Goal: Task Accomplishment & Management: Manage account settings

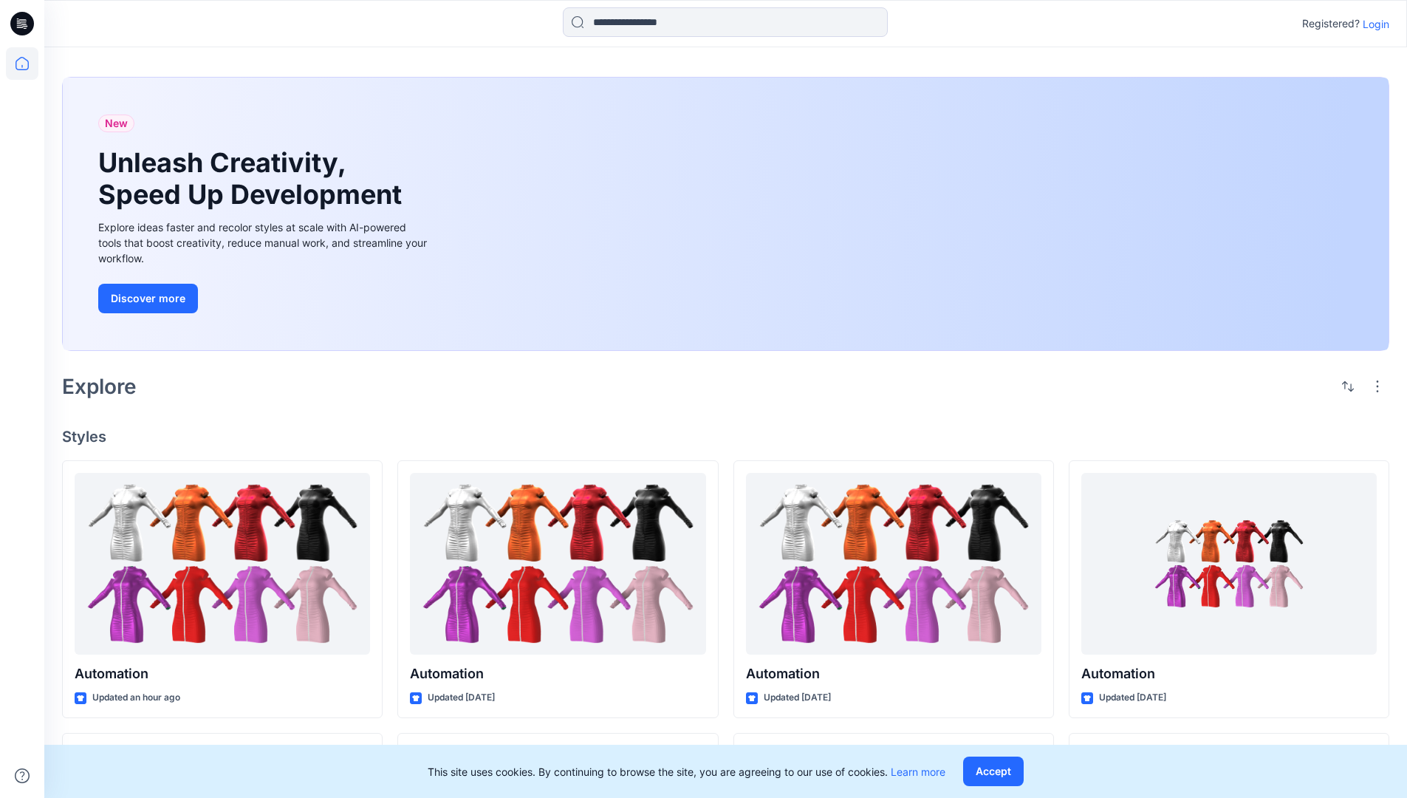
click at [1372, 24] on p "Login" at bounding box center [1375, 24] width 27 height 16
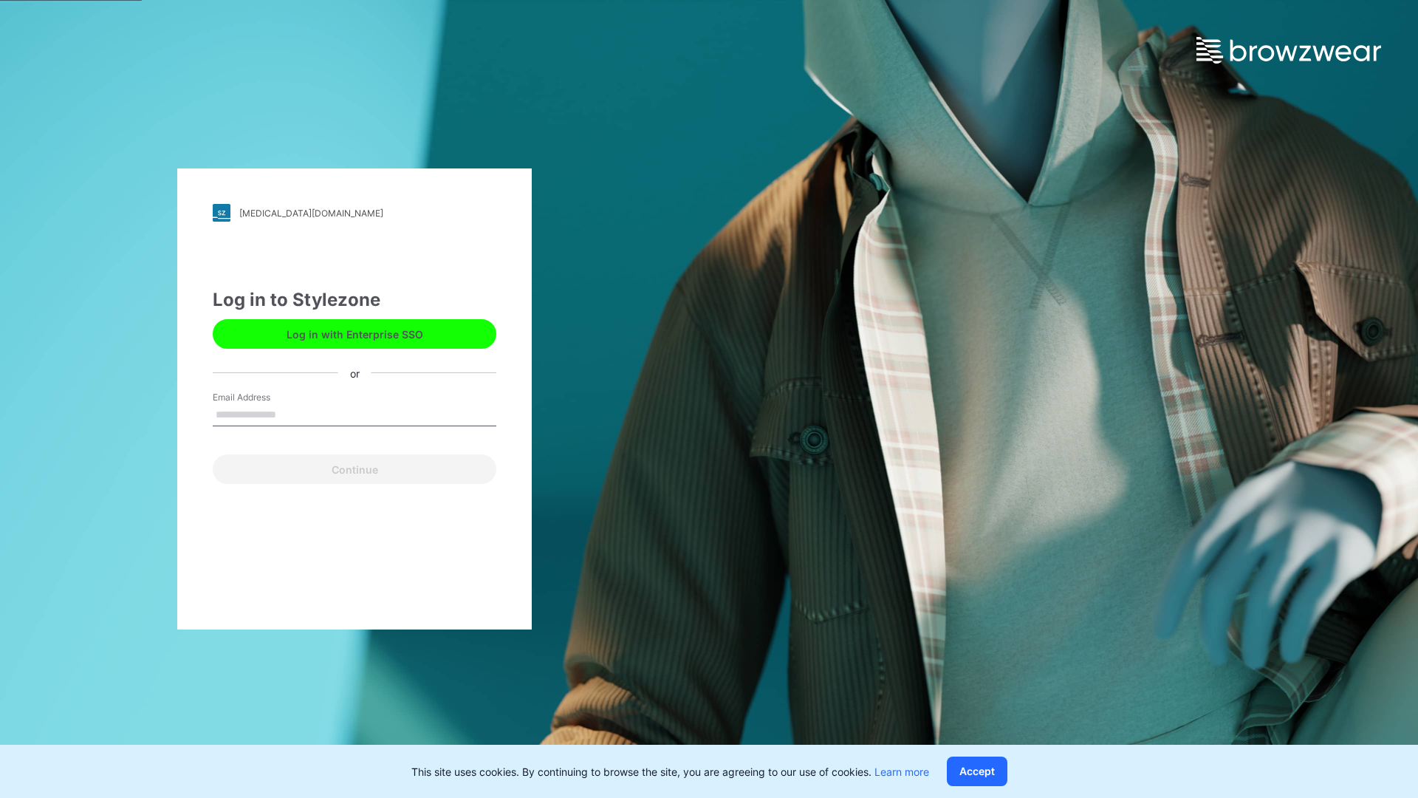
click at [292, 414] on input "Email Address" at bounding box center [355, 415] width 284 height 22
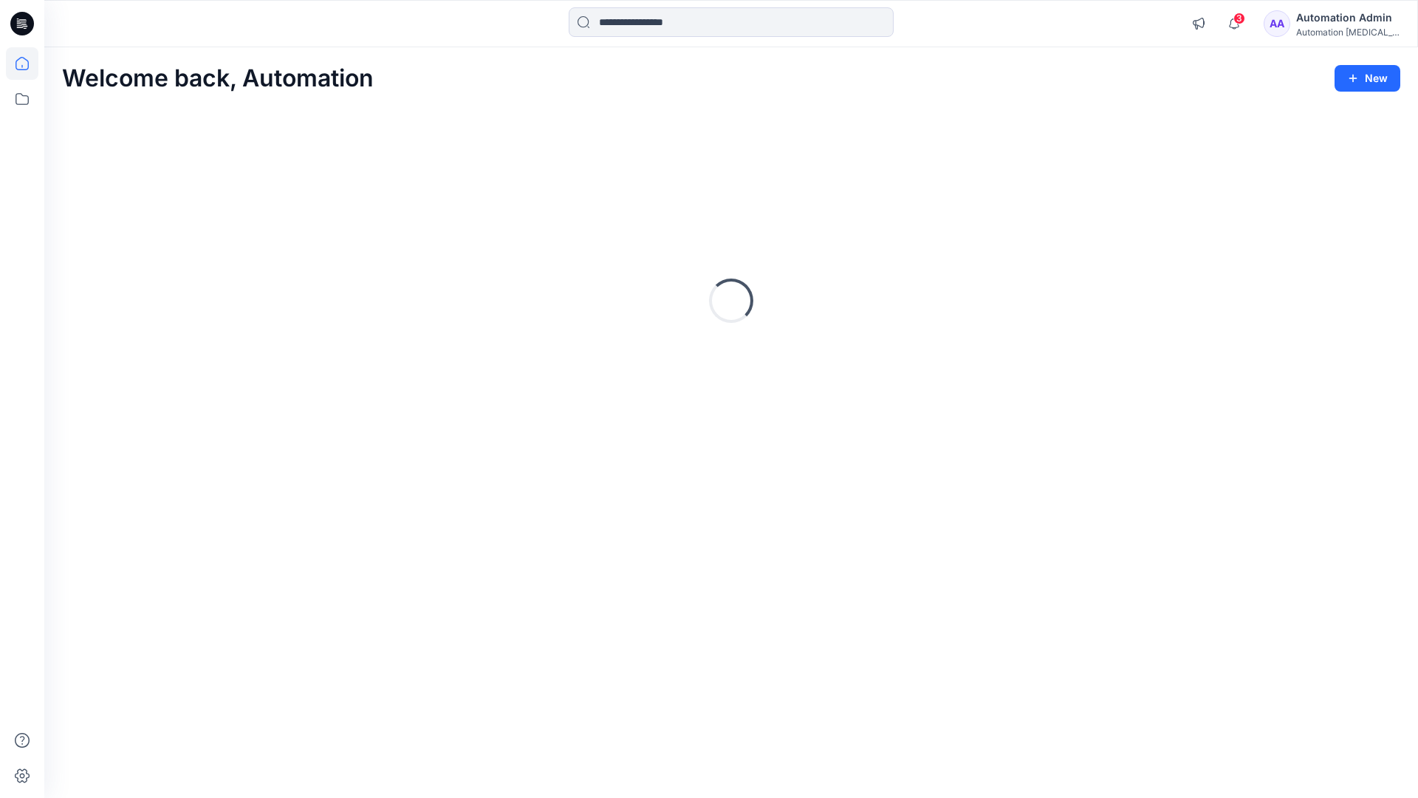
click at [28, 64] on icon at bounding box center [22, 63] width 13 height 13
click at [1331, 17] on div "Automation Admin" at bounding box center [1347, 18] width 103 height 18
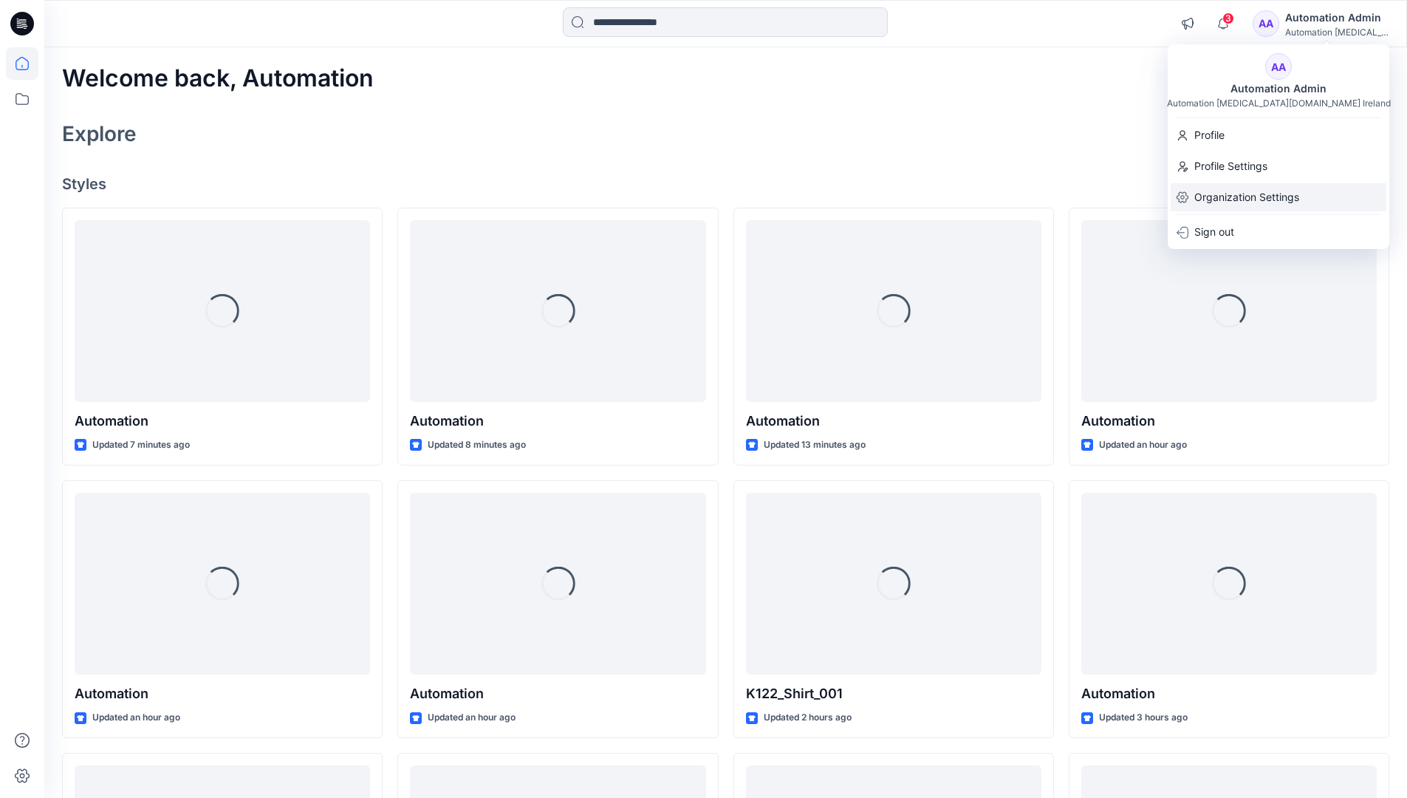
click at [1284, 199] on p "Organization Settings" at bounding box center [1246, 197] width 105 height 28
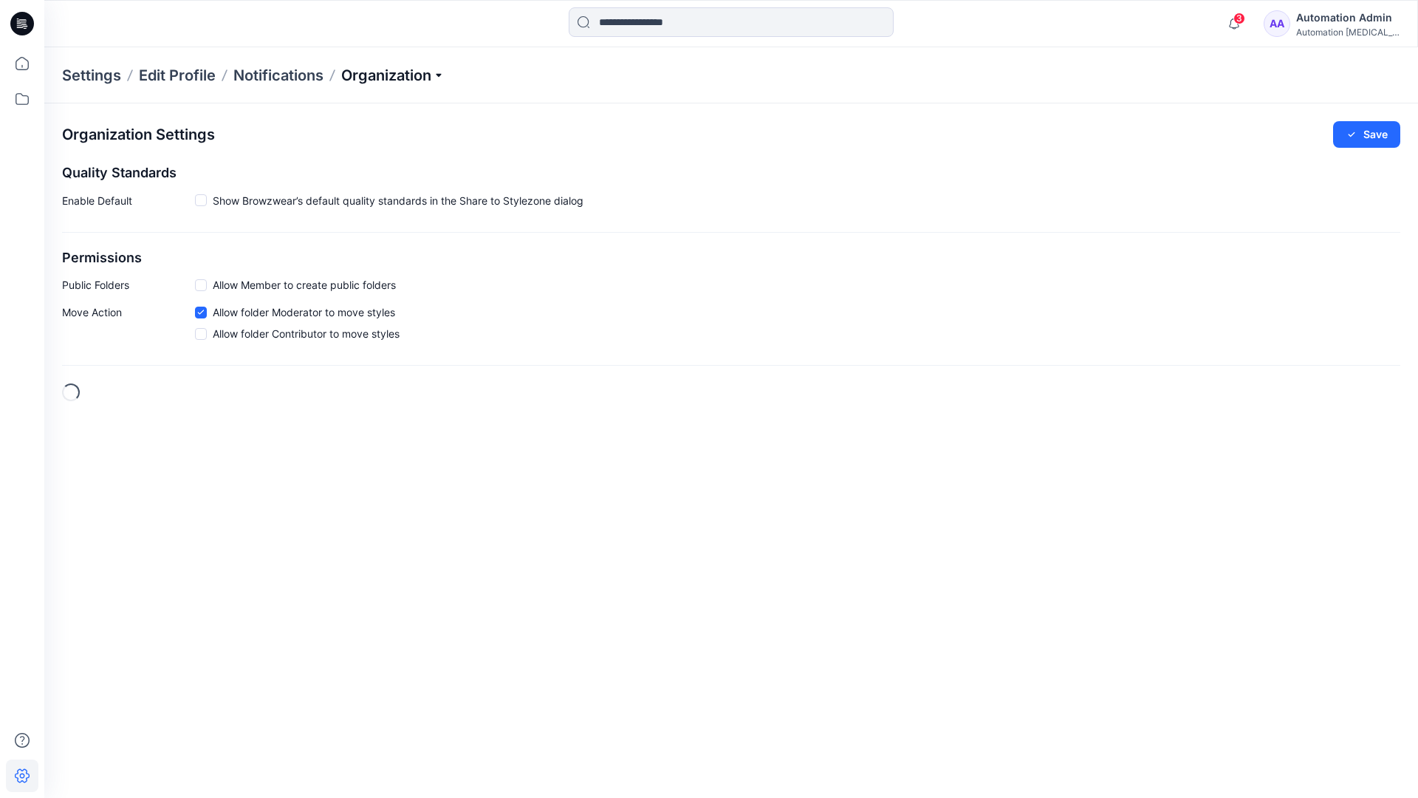
click at [424, 79] on p "Organization" at bounding box center [392, 75] width 103 height 21
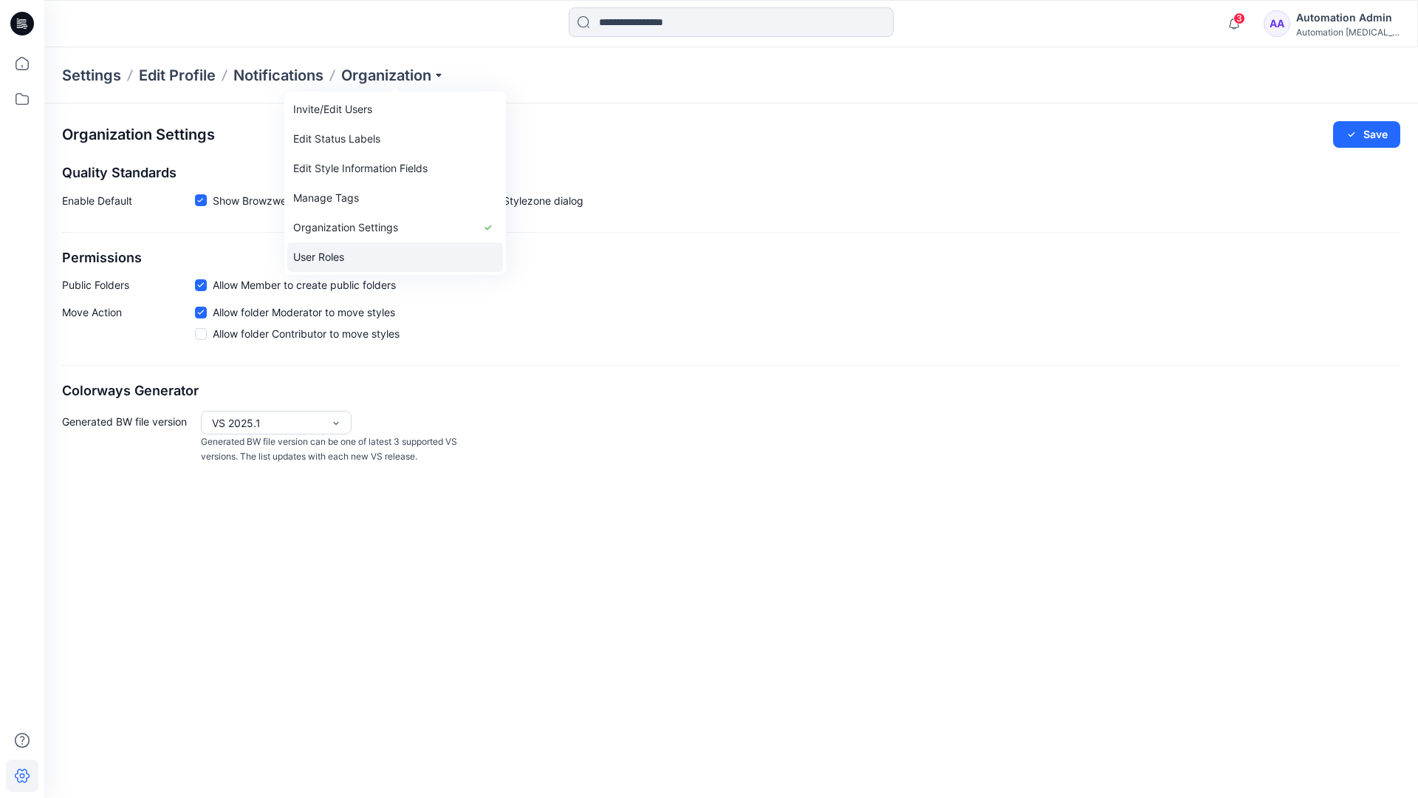
click at [393, 252] on link "User Roles" at bounding box center [395, 257] width 216 height 30
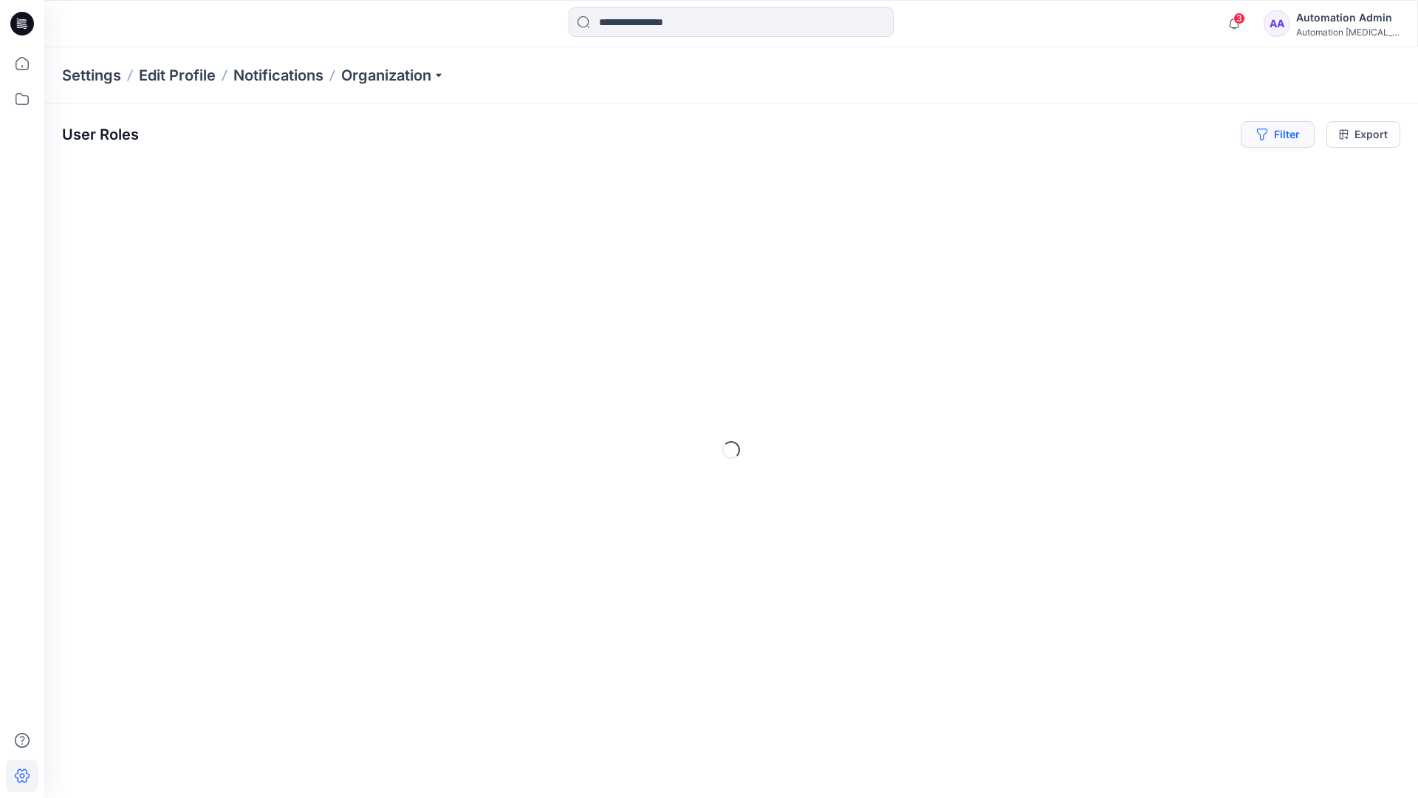
click at [1289, 140] on button "Filter" at bounding box center [1278, 134] width 74 height 27
type input "*****"
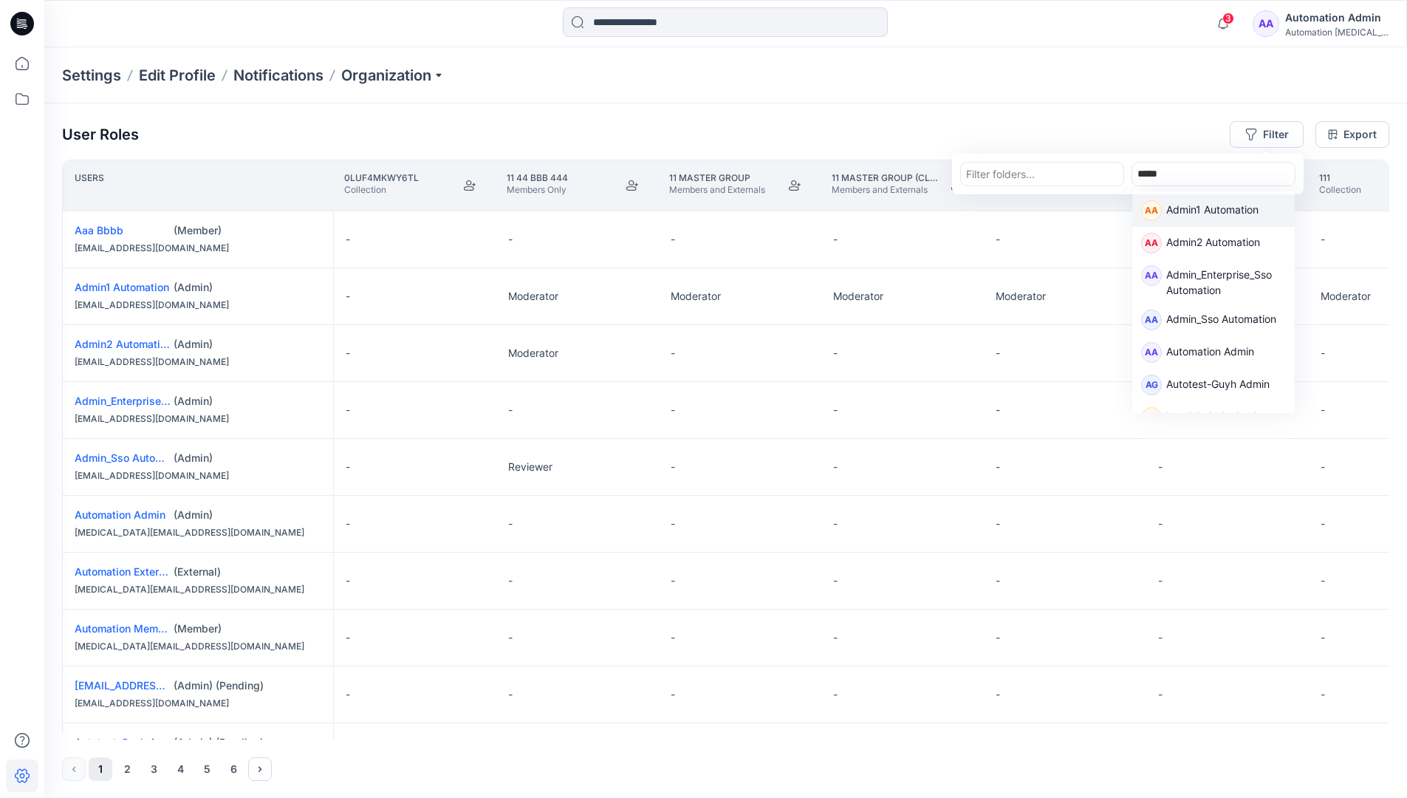
click at [1193, 206] on p "Admin1 Automation" at bounding box center [1212, 211] width 92 height 19
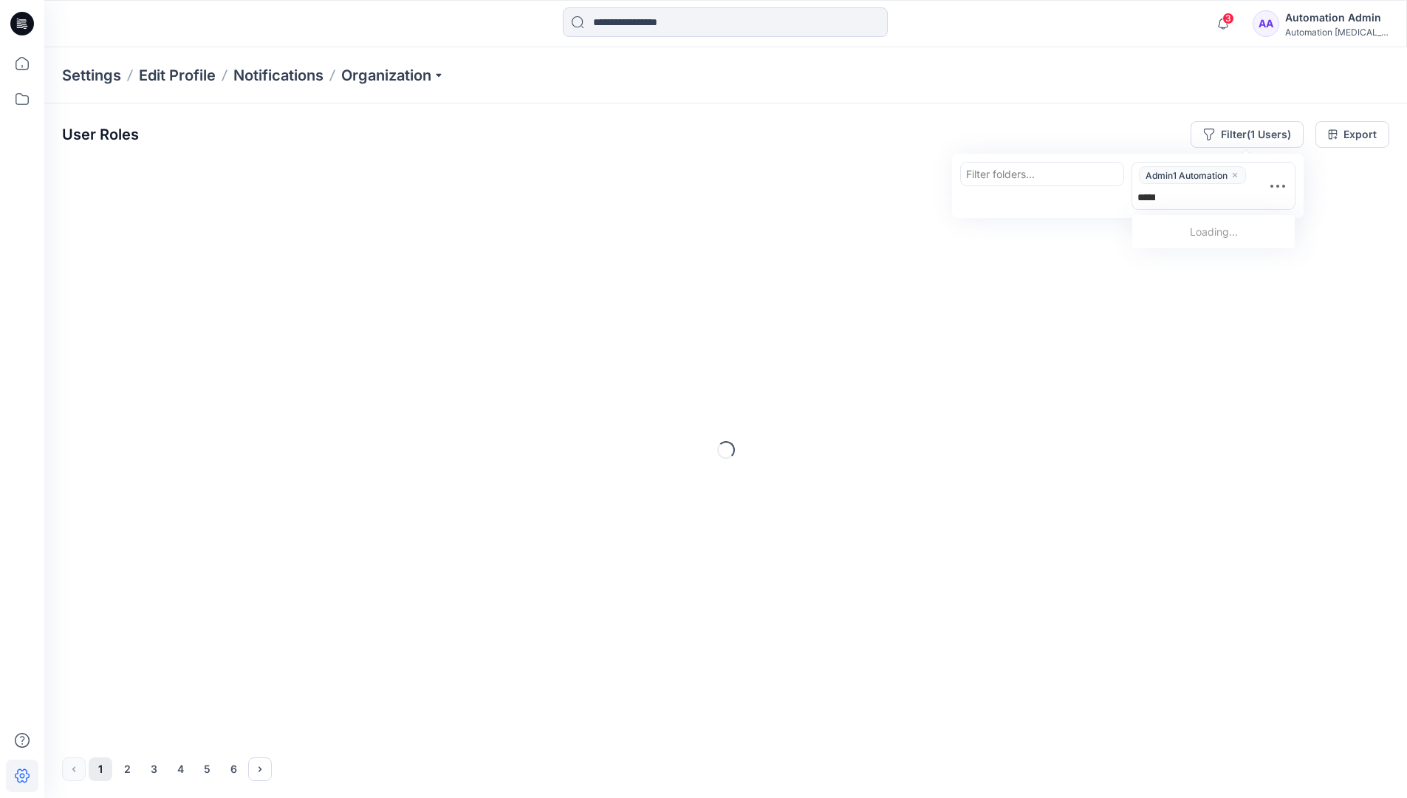
type input "******"
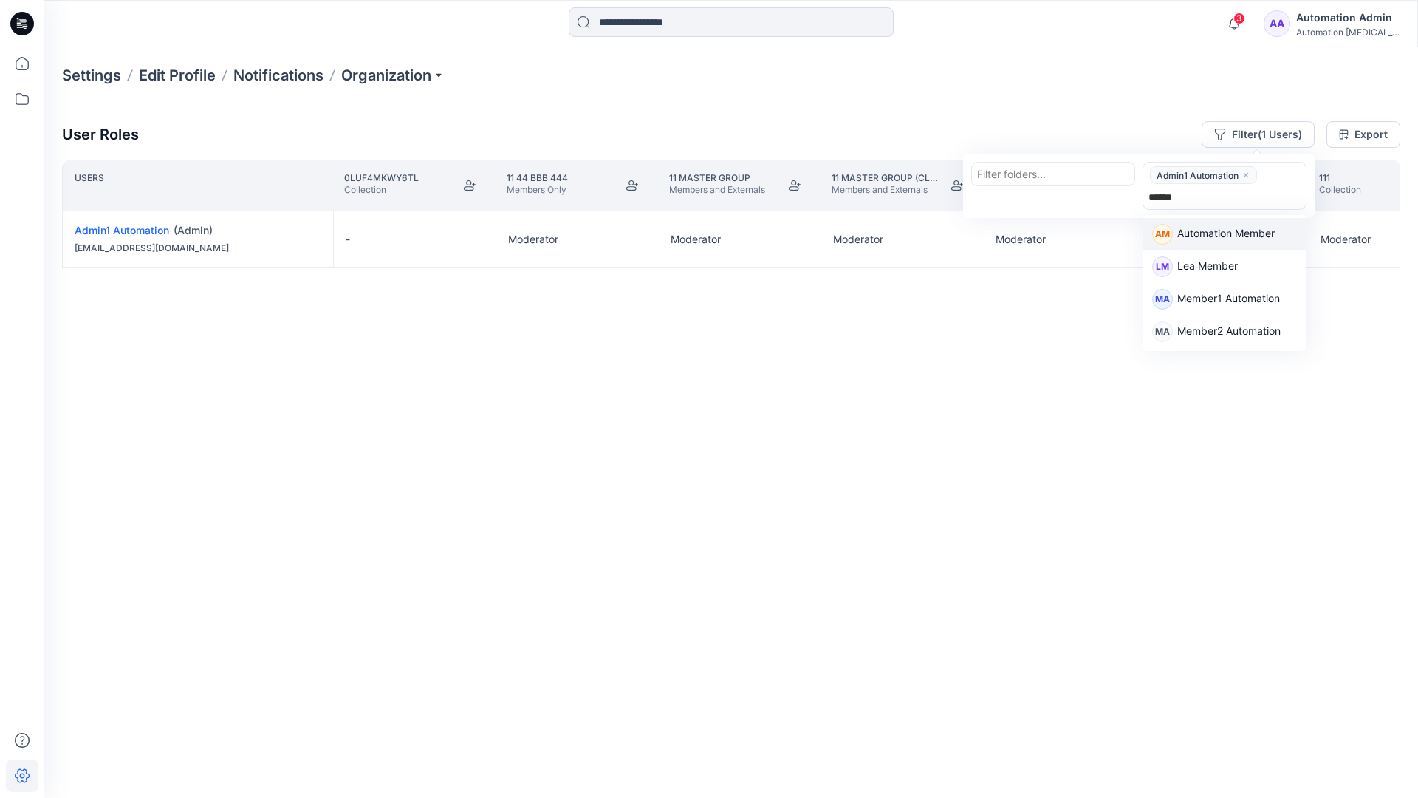
click at [1235, 230] on p "Automation Member" at bounding box center [1225, 234] width 97 height 19
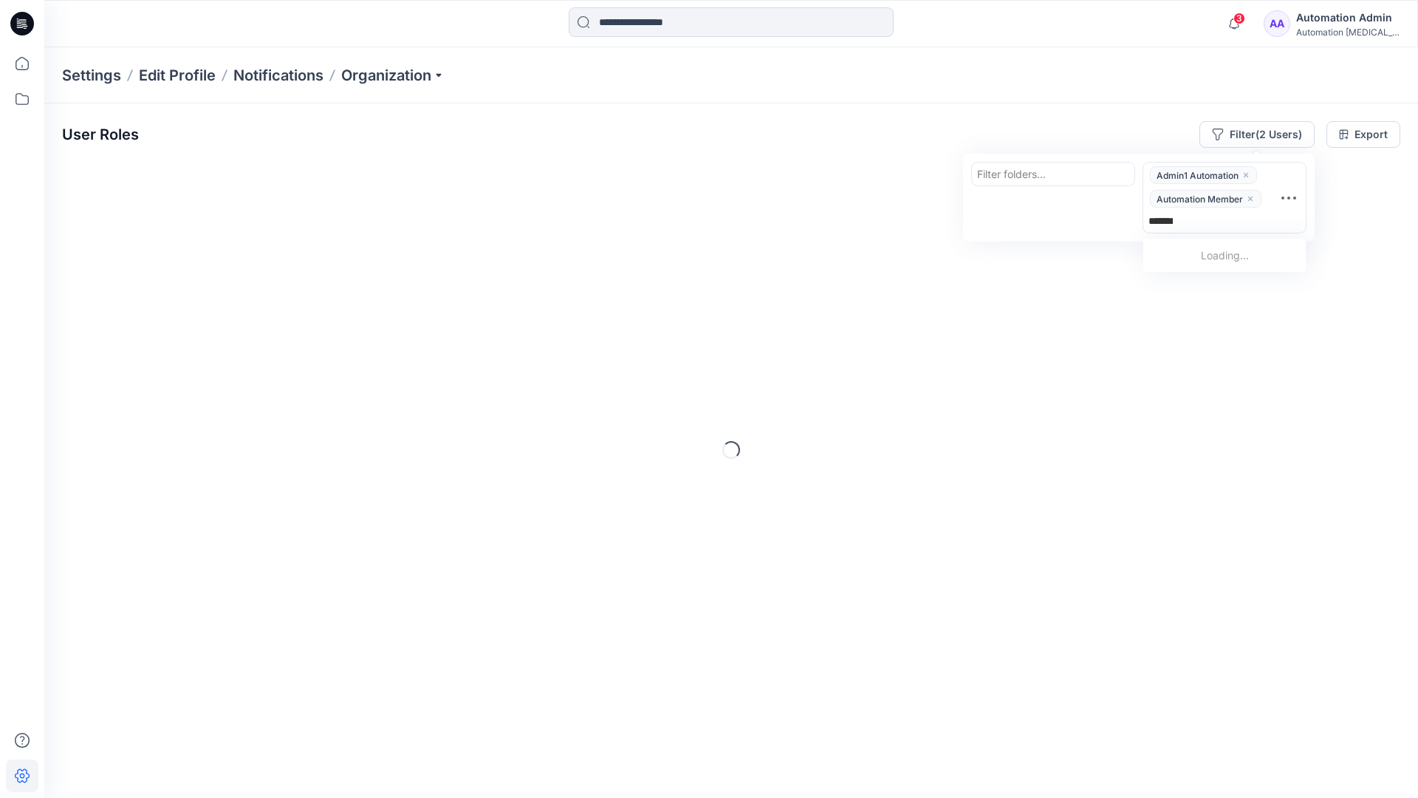
type input "********"
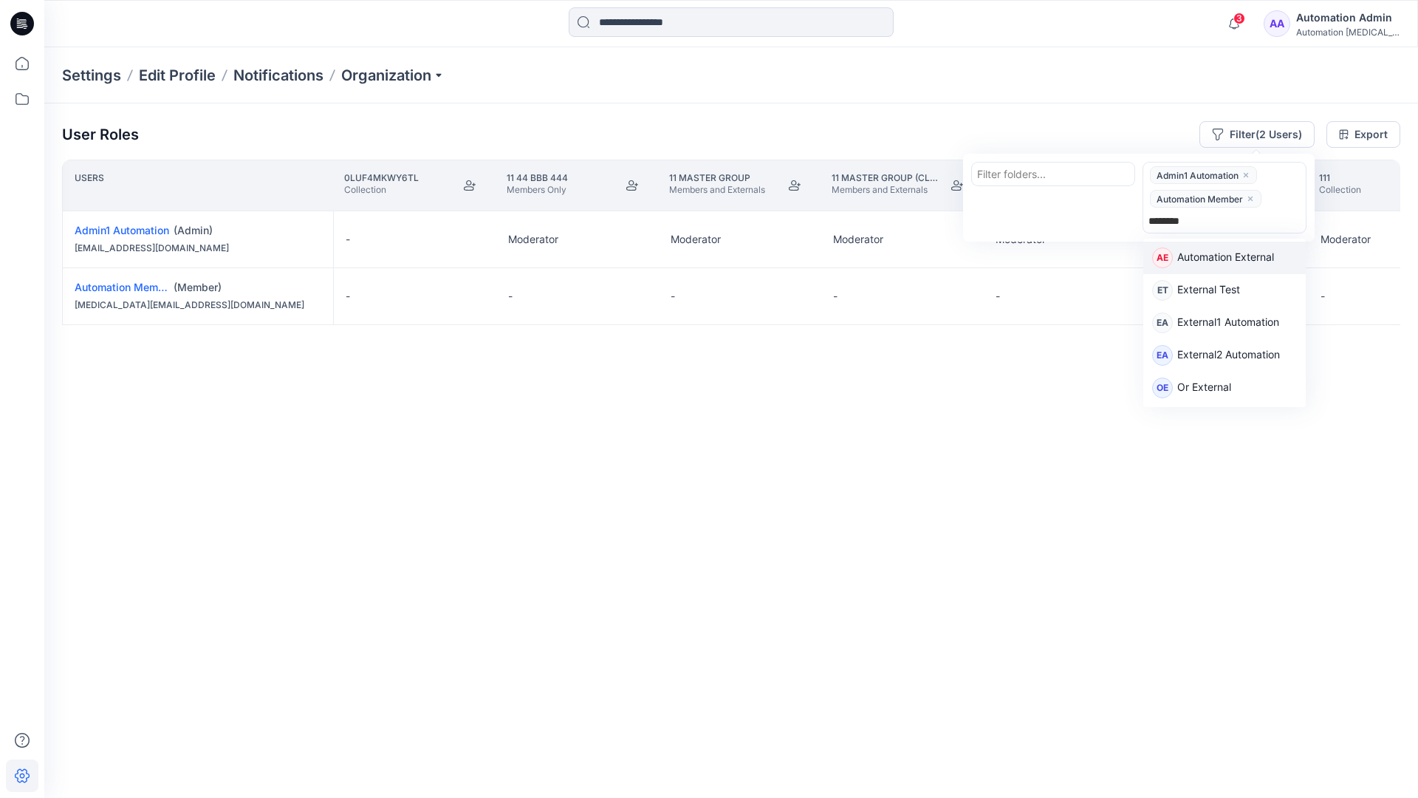
click at [1248, 261] on p "Automation External" at bounding box center [1225, 258] width 97 height 19
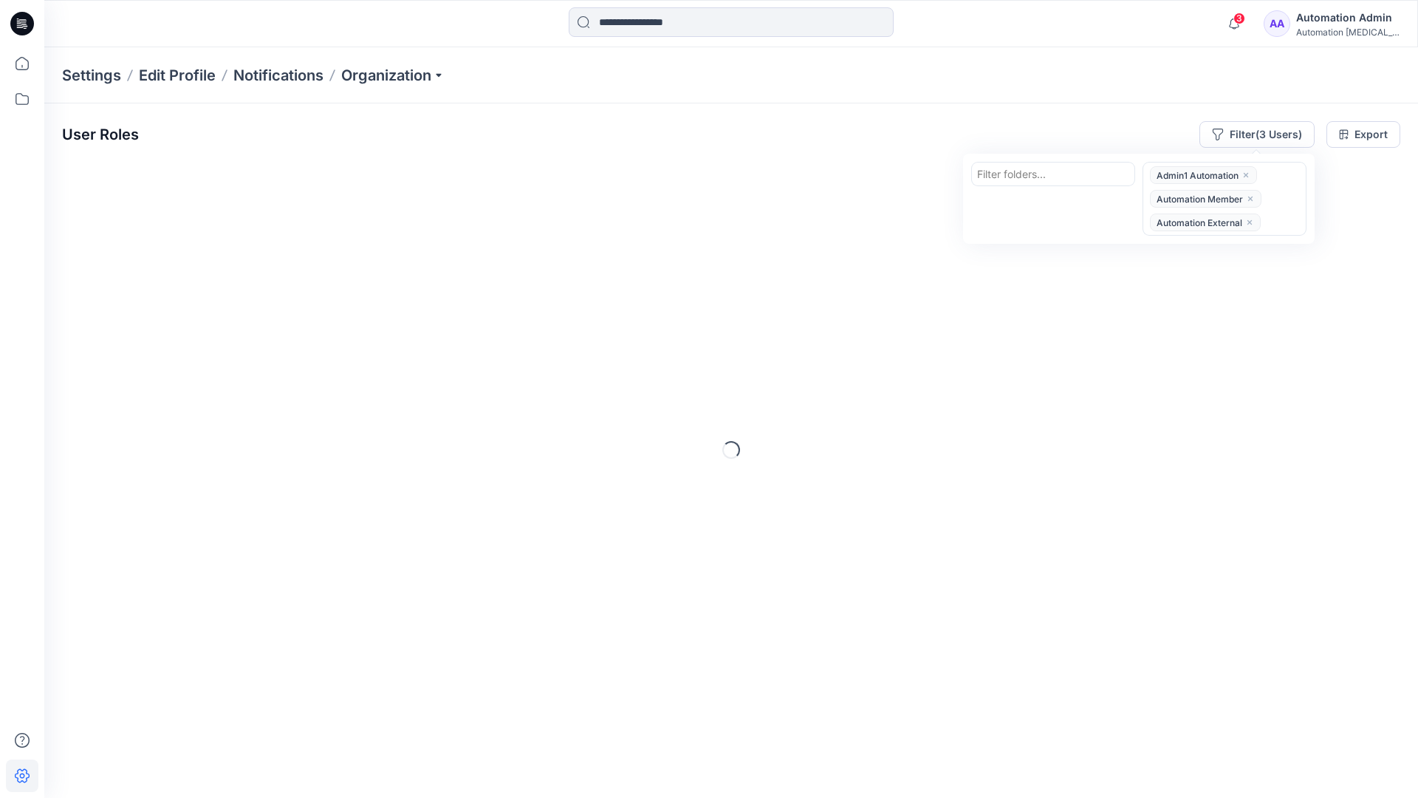
click at [1014, 124] on div "User Roles Filter (3 Users) Filter folders... option Automation External, selec…" at bounding box center [731, 134] width 1338 height 27
click at [1242, 131] on button "Filter (3 Users)" at bounding box center [1256, 134] width 115 height 27
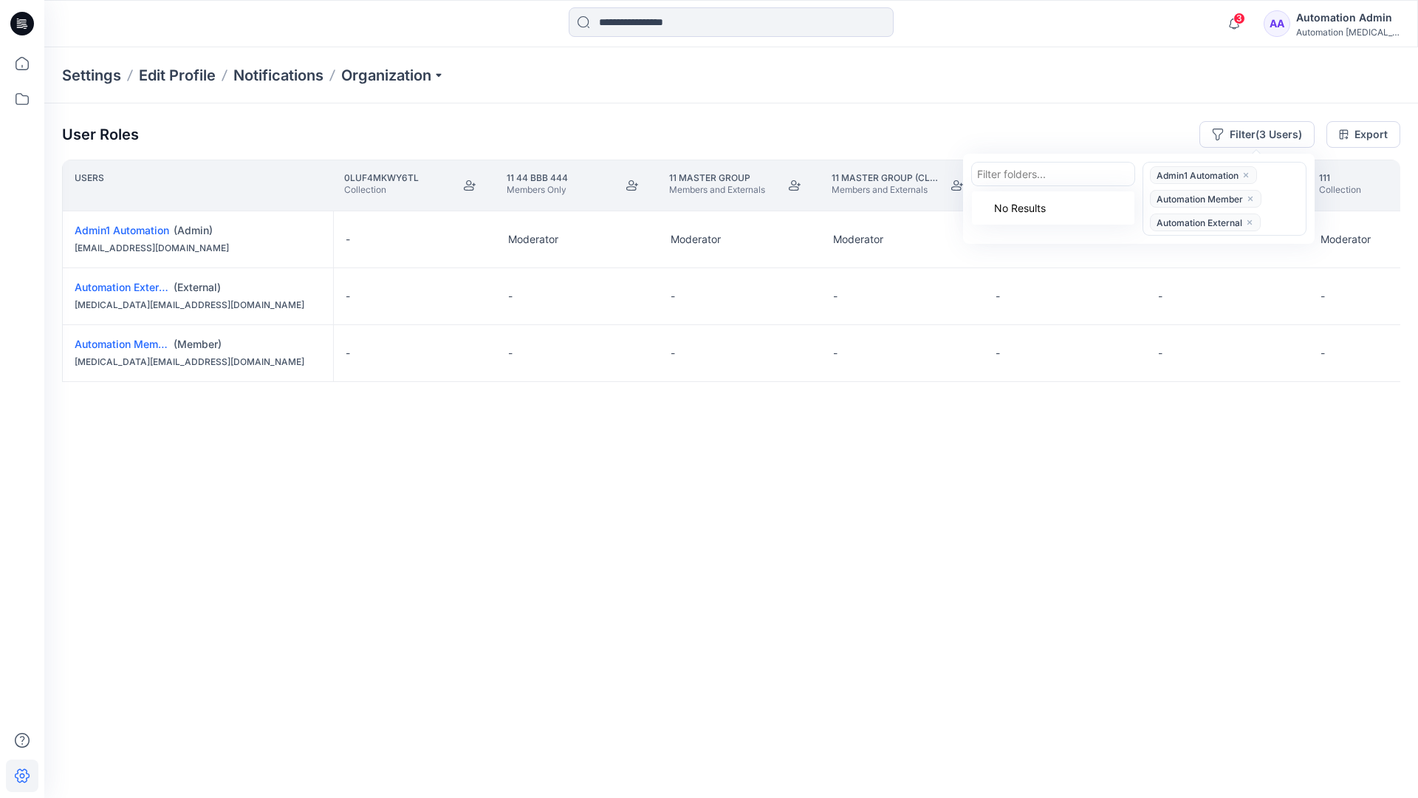
click at [1023, 171] on div at bounding box center [1053, 174] width 152 height 18
type input "******"
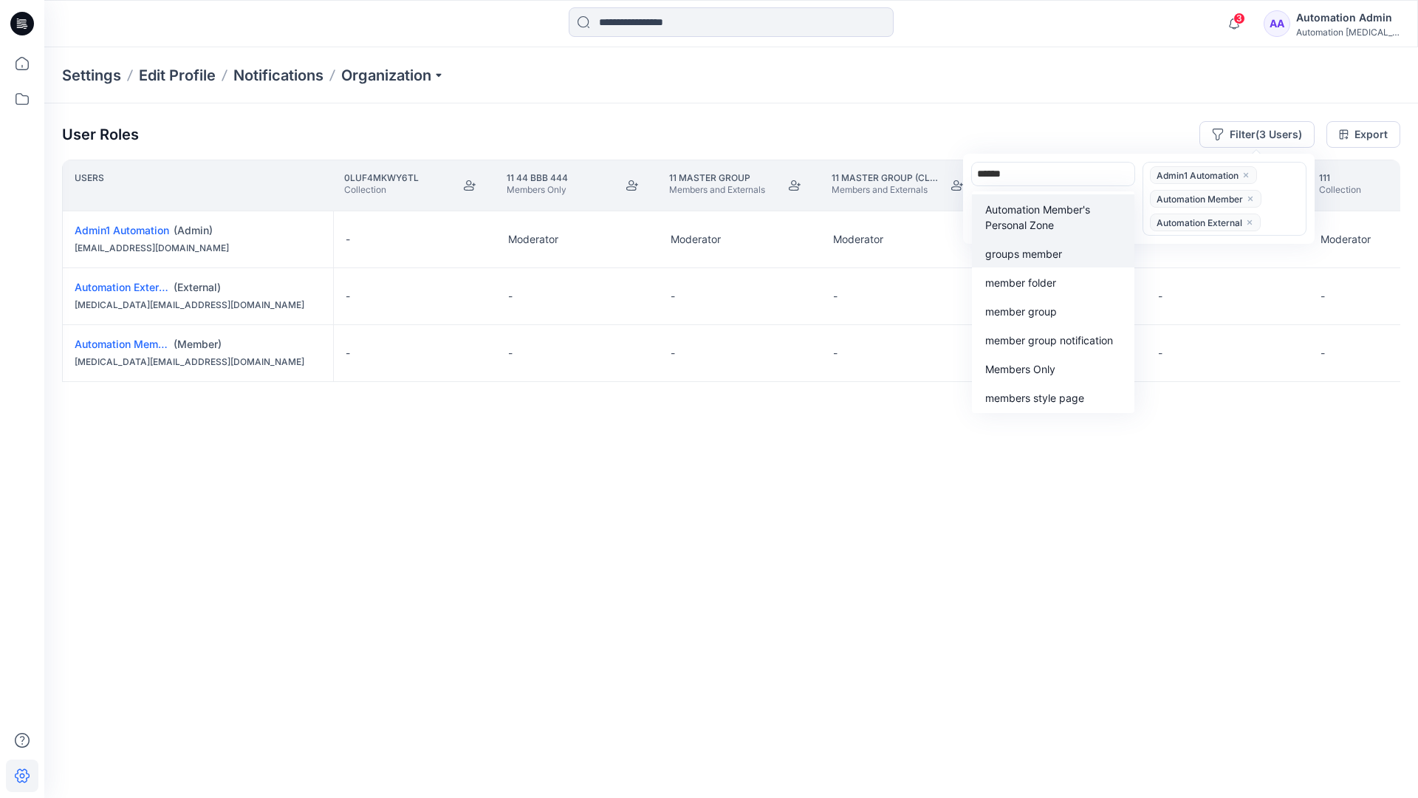
click at [1050, 244] on div "groups member" at bounding box center [1053, 252] width 145 height 17
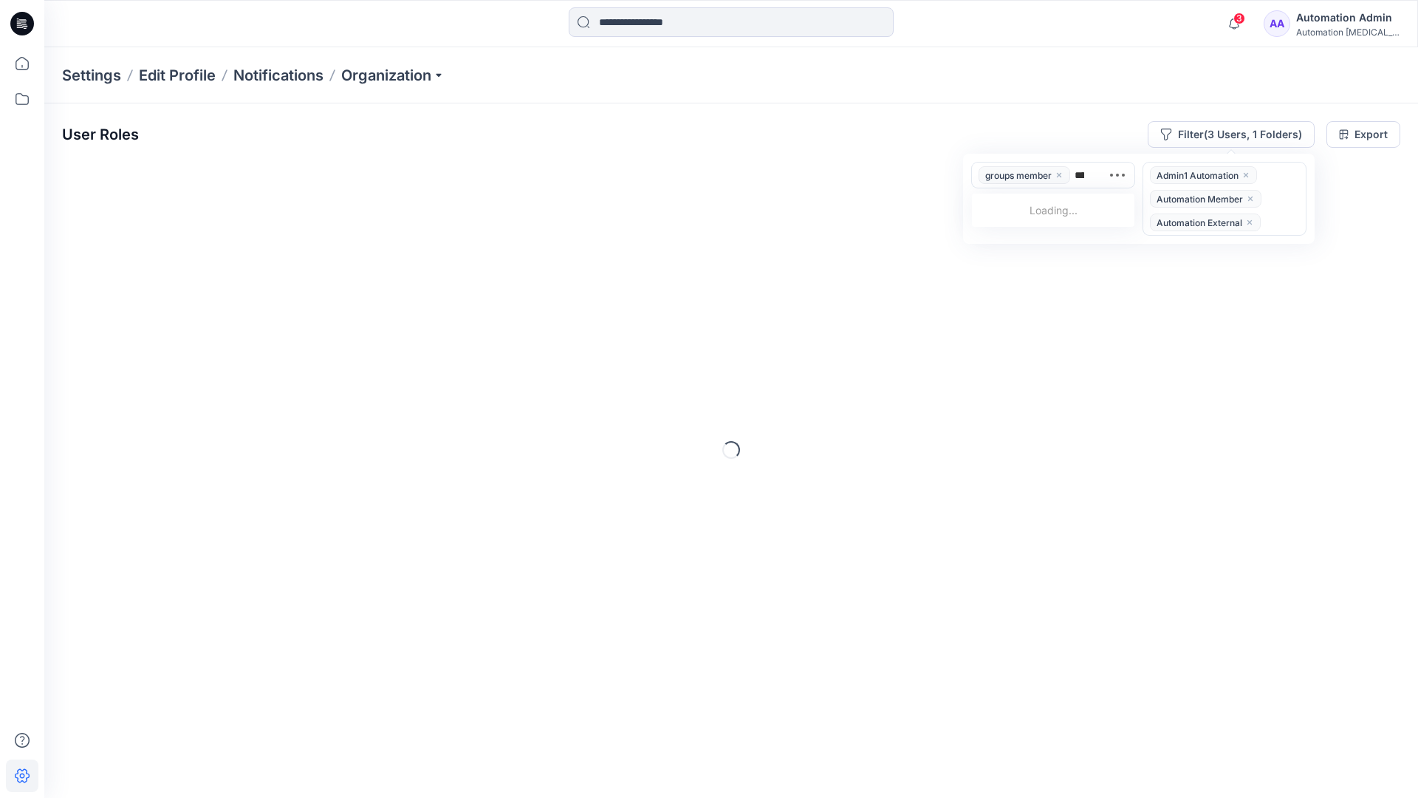
type input "*****"
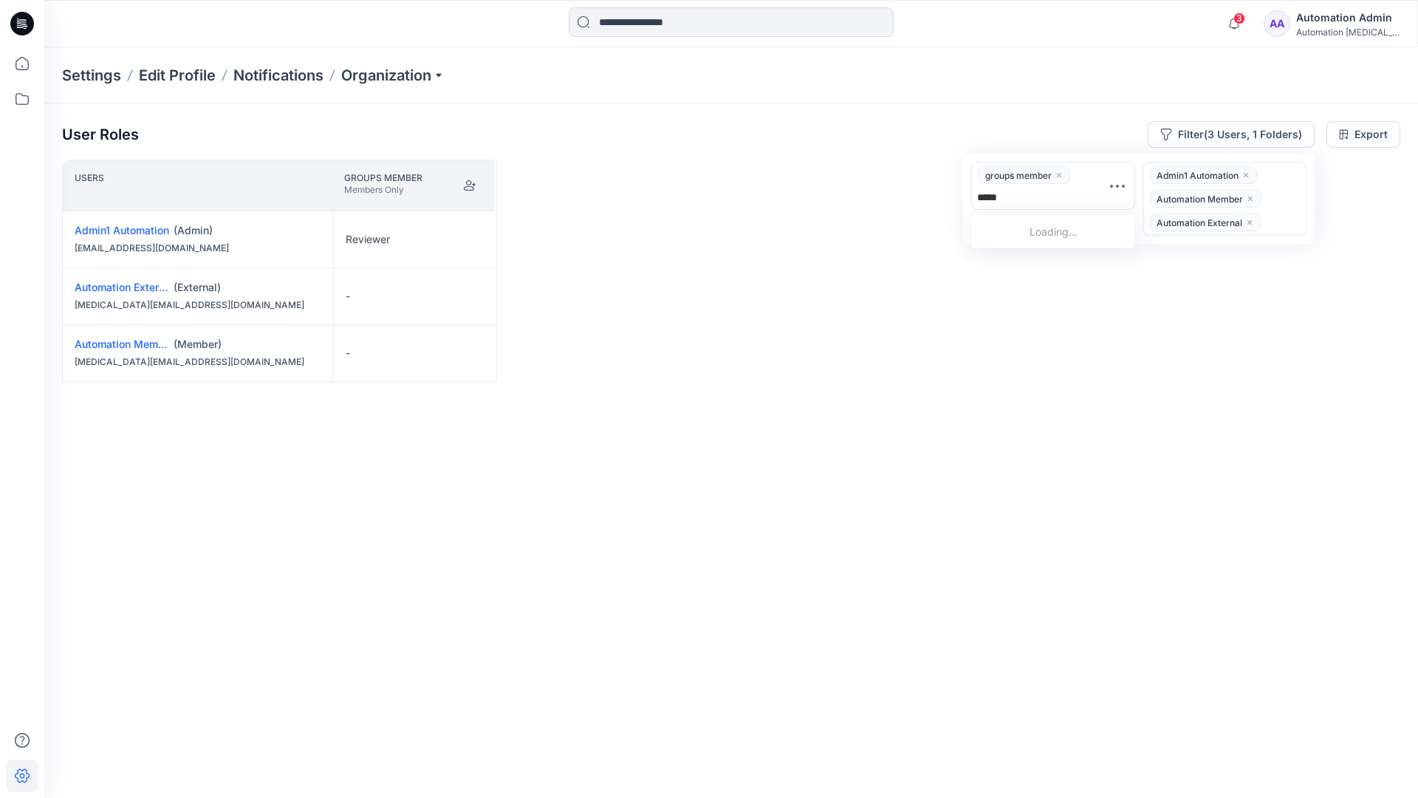
scroll to position [153, 0]
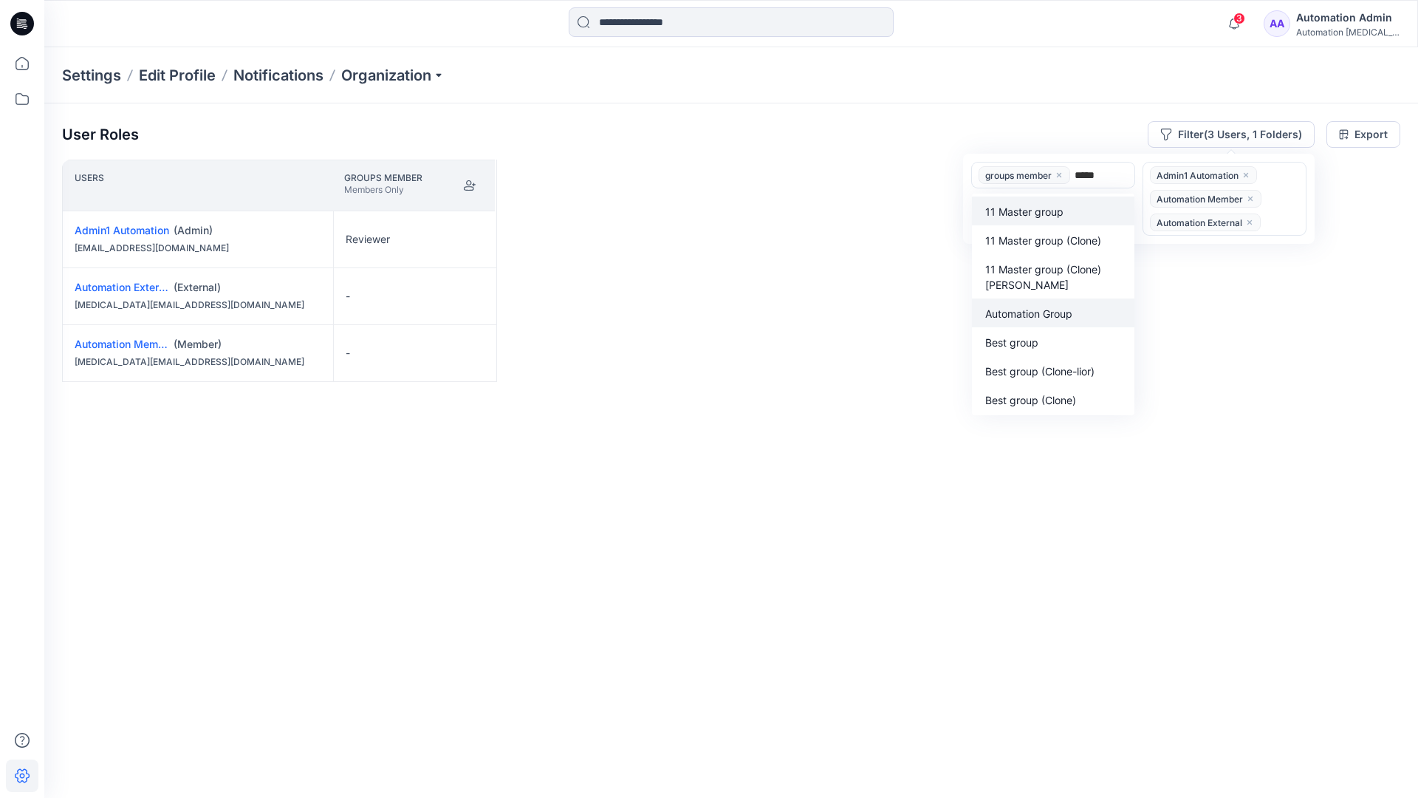
click at [1038, 309] on p "Automation Group" at bounding box center [1028, 314] width 87 height 16
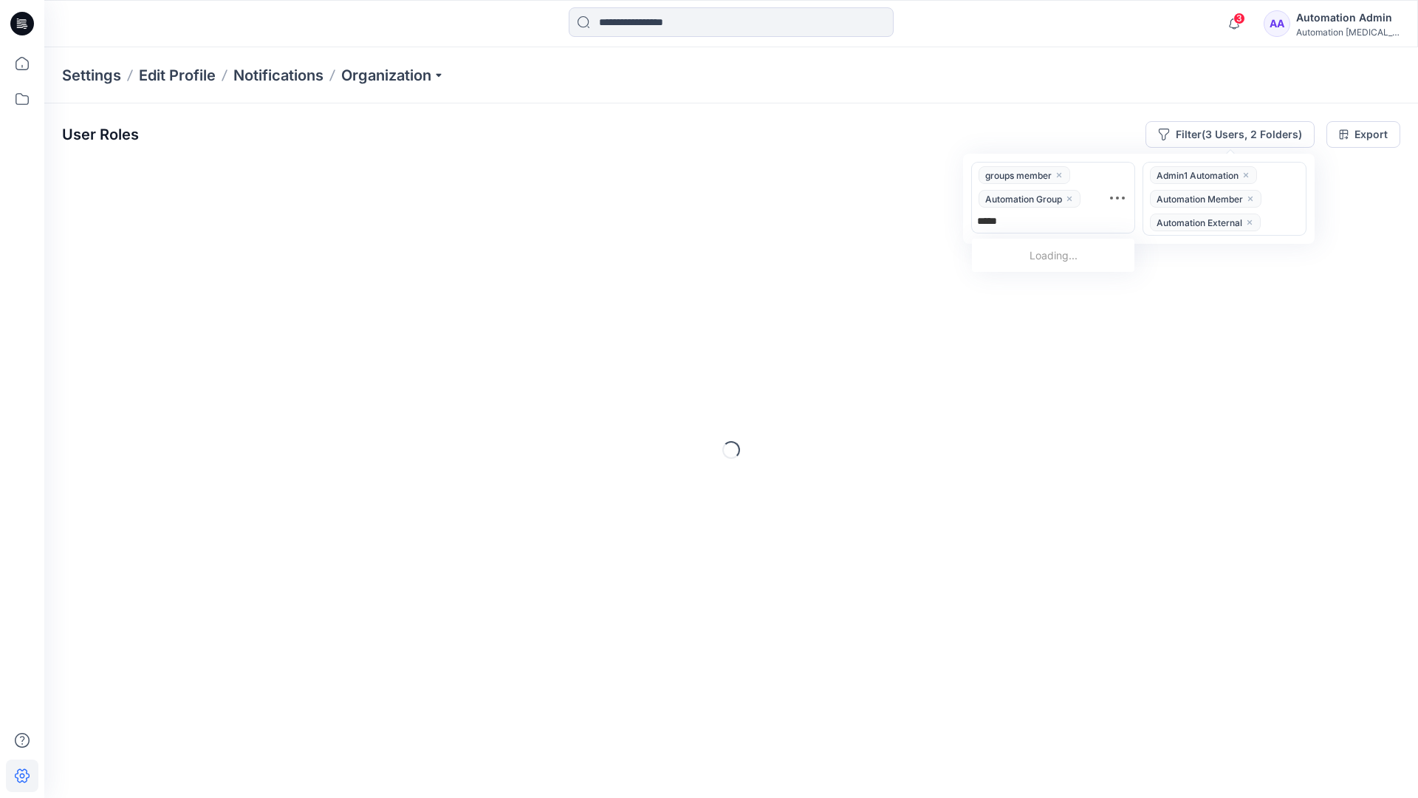
type input "******"
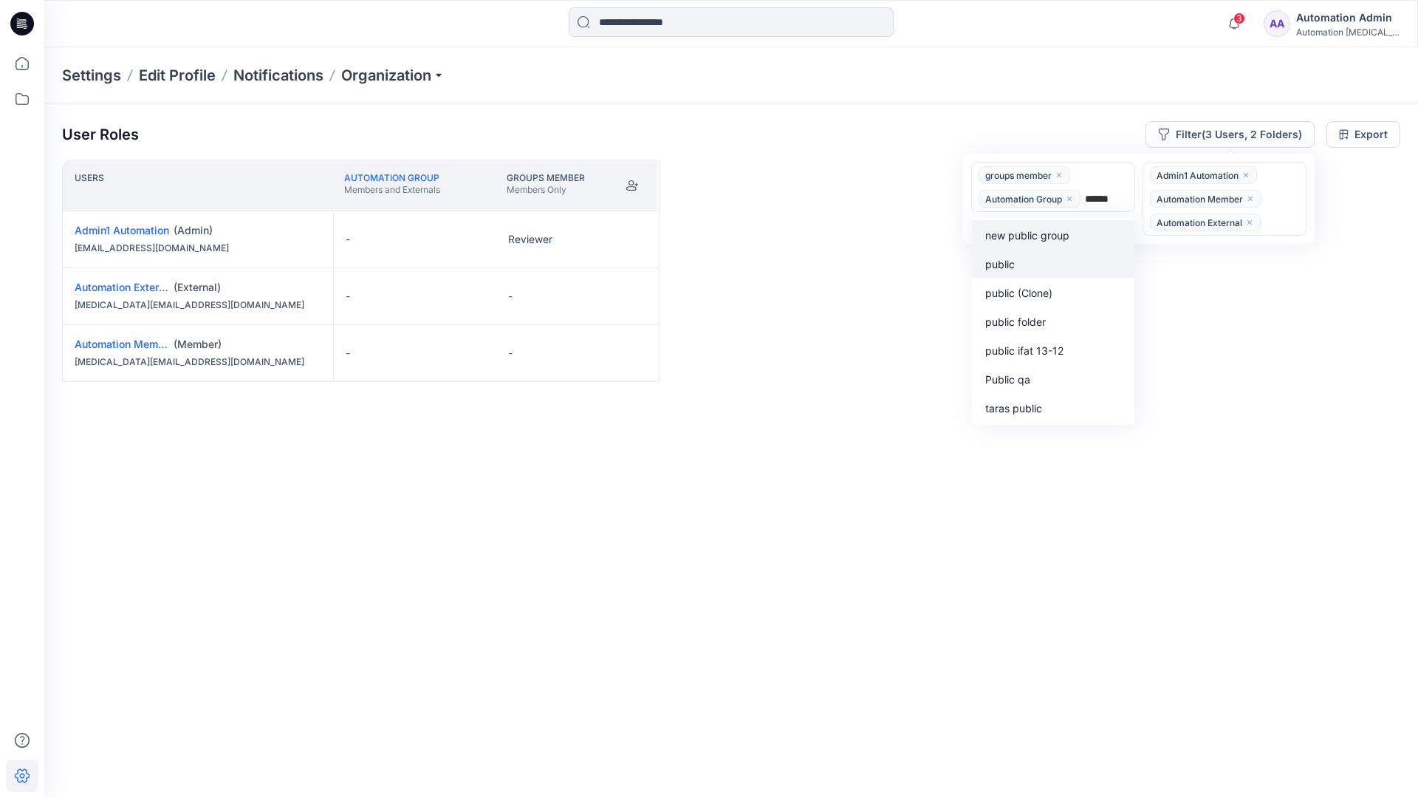
click at [1024, 259] on div "public" at bounding box center [1053, 263] width 145 height 17
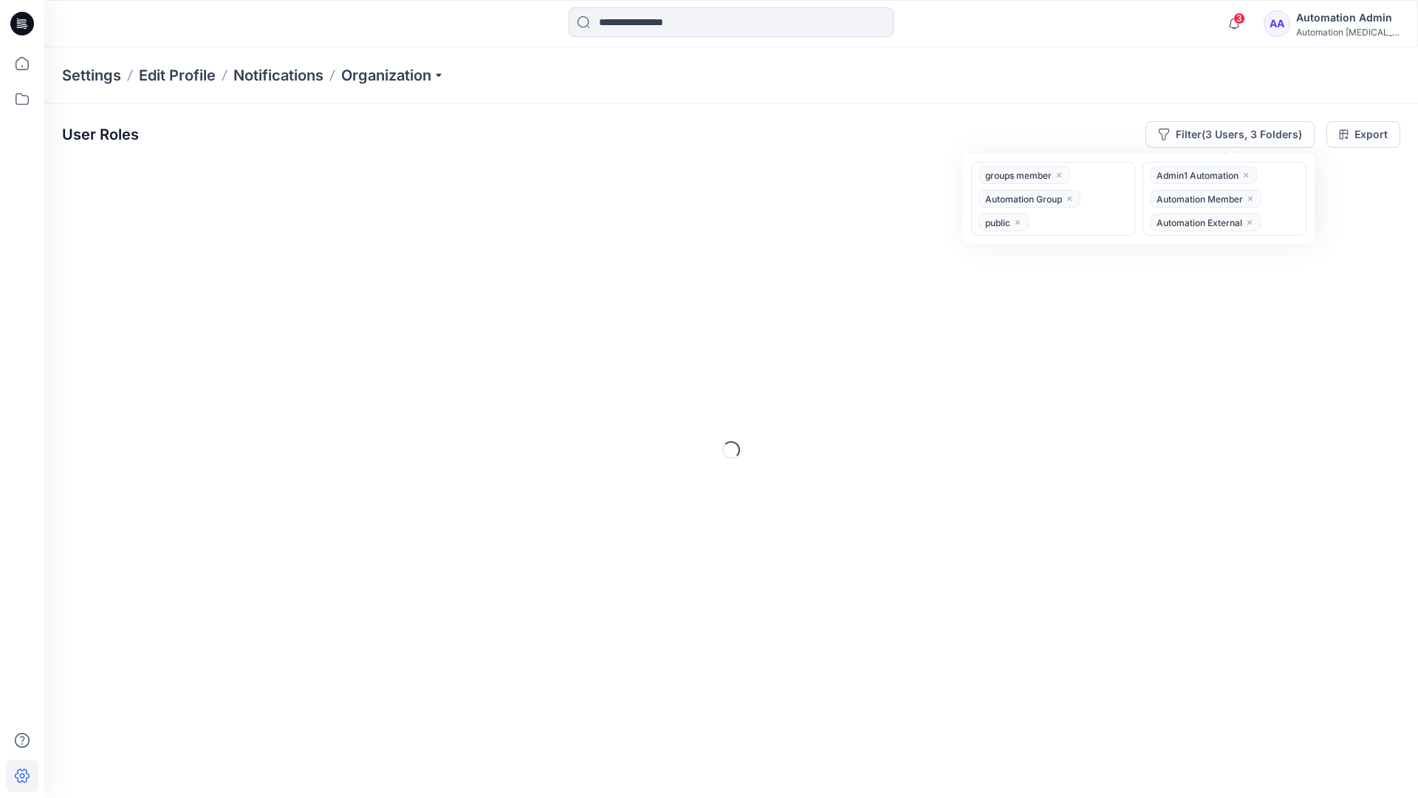
click at [827, 109] on div "User Roles Filter (3 Users, 3 Folders) option public, selected. groups member A…" at bounding box center [731, 430] width 1374 height 654
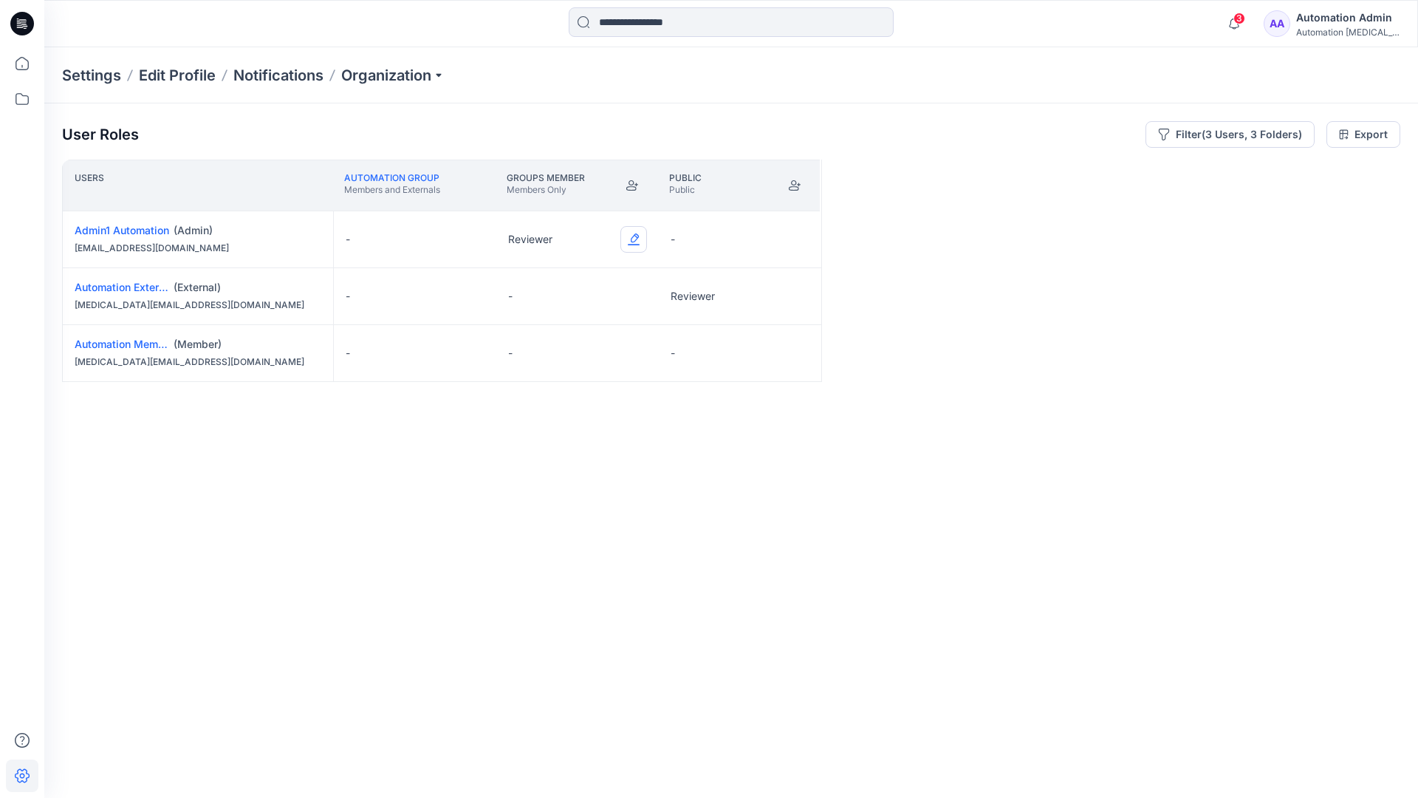
click at [635, 238] on button "Edit Role" at bounding box center [633, 239] width 27 height 27
click at [578, 298] on button "Reviewer" at bounding box center [564, 301] width 160 height 27
click at [795, 294] on button "Edit Role" at bounding box center [796, 296] width 27 height 27
click at [746, 358] on button "Reviewer" at bounding box center [727, 358] width 160 height 27
click at [795, 354] on button "Edit Role" at bounding box center [796, 353] width 27 height 27
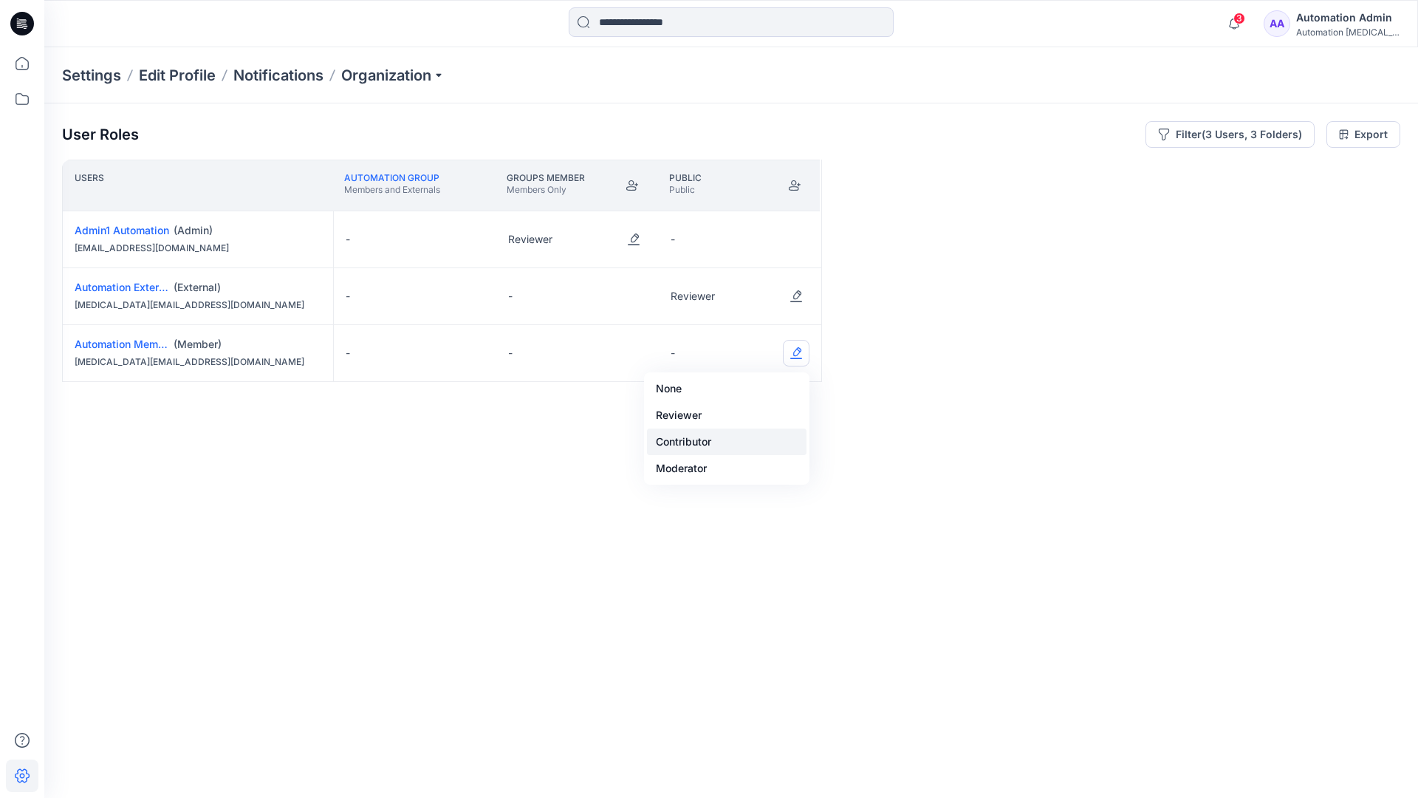
click at [747, 428] on button "Contributor" at bounding box center [727, 441] width 160 height 27
click at [792, 354] on button "Edit Role" at bounding box center [796, 353] width 27 height 27
click at [758, 388] on button "None" at bounding box center [727, 388] width 160 height 27
click at [636, 287] on button "Edit Role" at bounding box center [633, 296] width 27 height 27
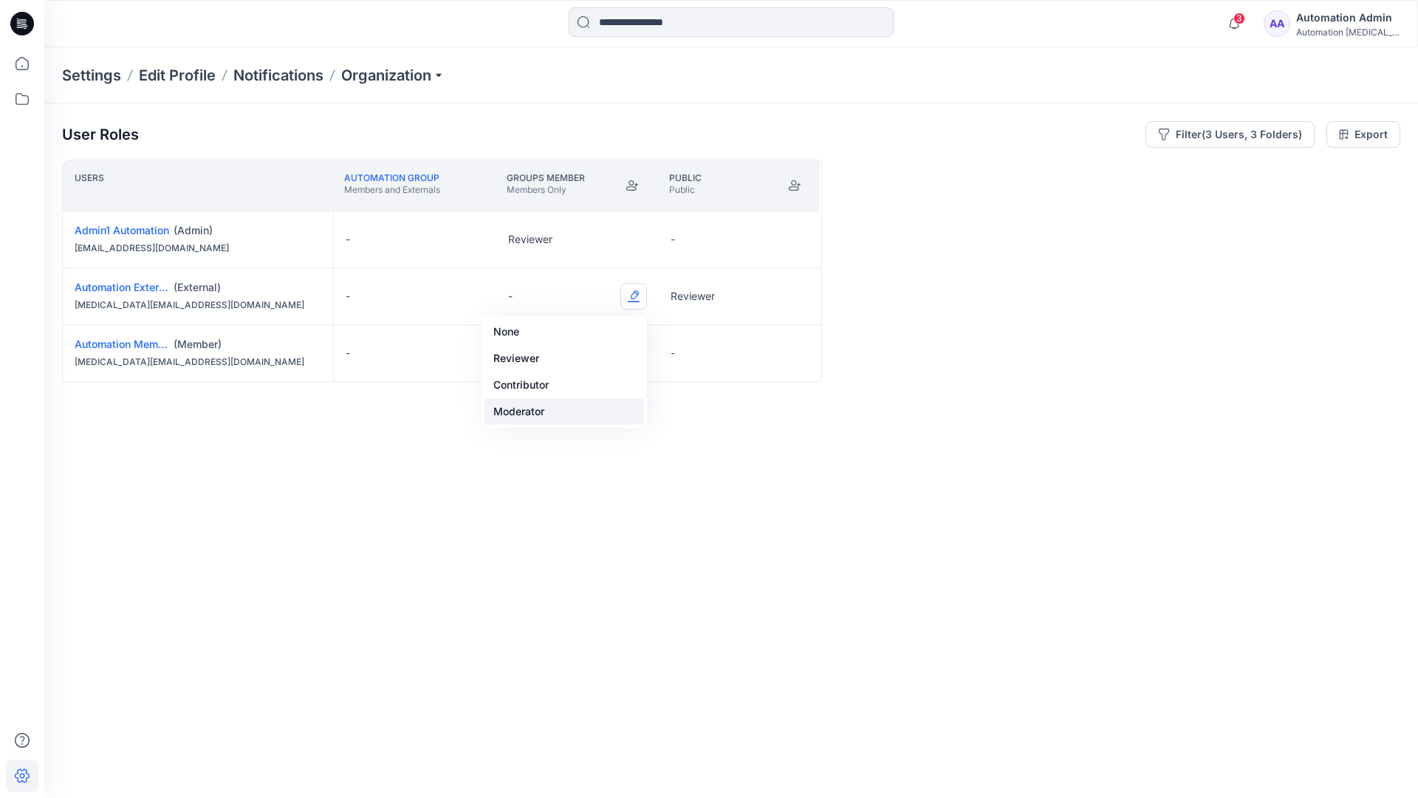
click at [582, 403] on button "Moderator" at bounding box center [564, 411] width 160 height 27
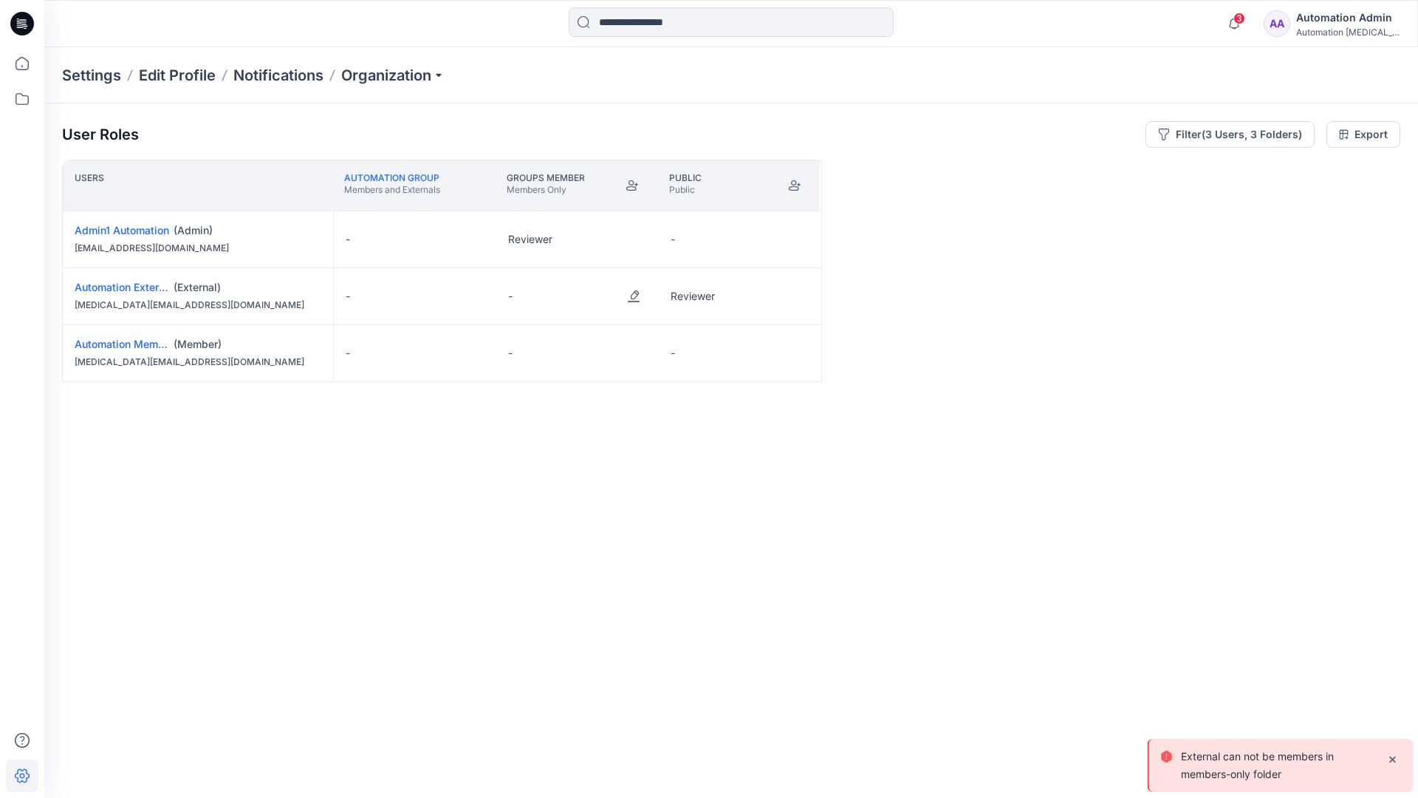
click at [1222, 771] on p "External can not be members in members-only folder" at bounding box center [1277, 764] width 193 height 35
click at [1359, 16] on div "Automation Admin" at bounding box center [1347, 18] width 103 height 18
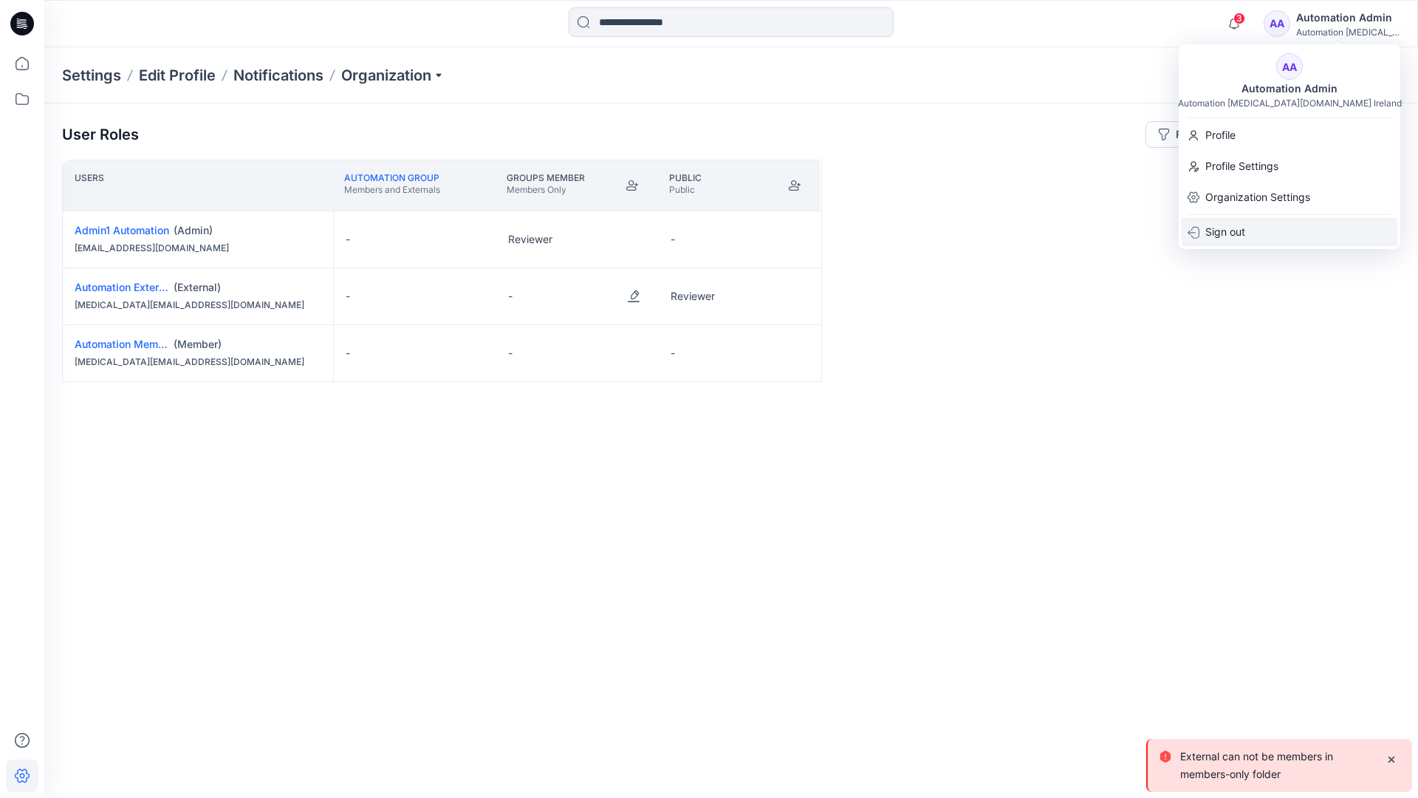
click at [1295, 222] on div "Sign out" at bounding box center [1290, 232] width 216 height 28
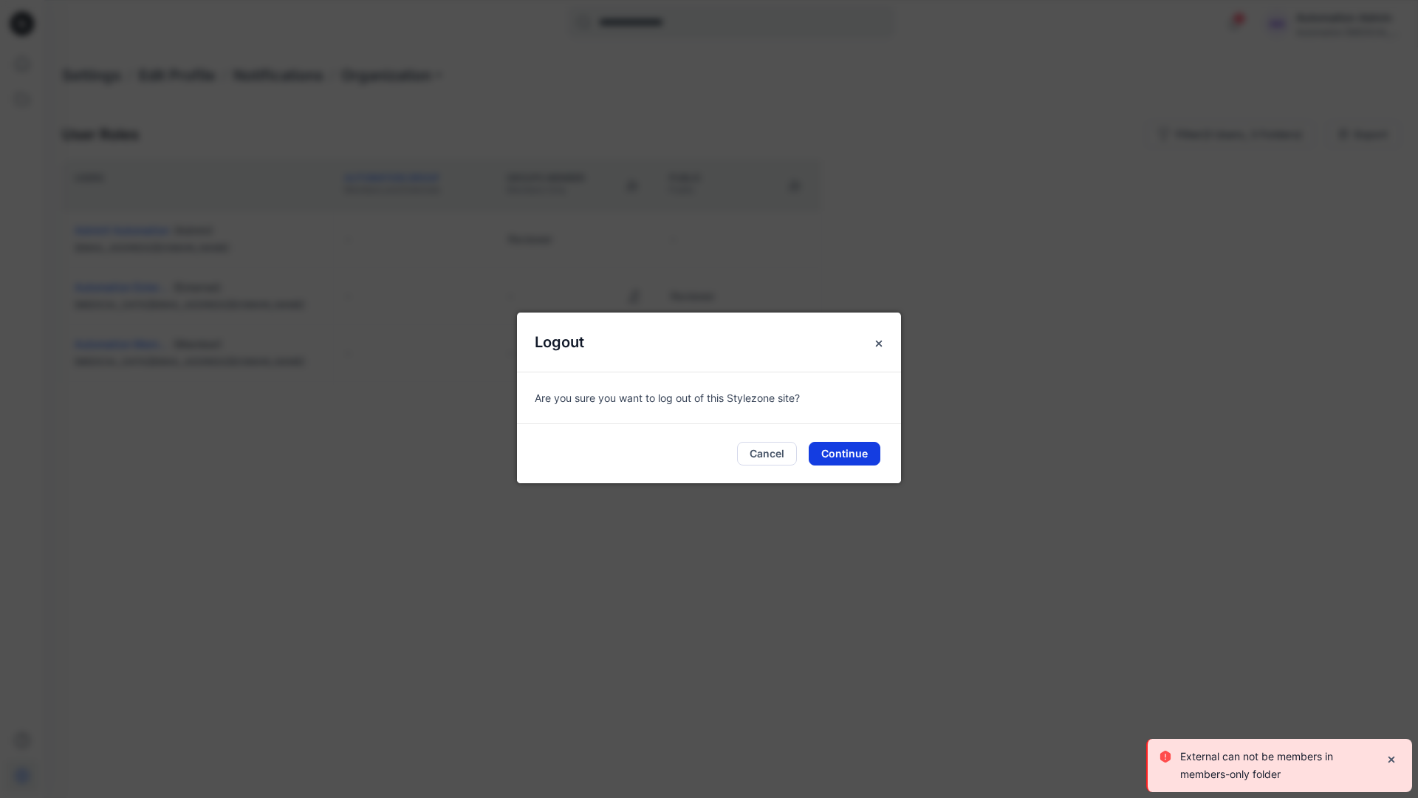
click at [858, 457] on button "Continue" at bounding box center [845, 454] width 72 height 24
